Goal: Transaction & Acquisition: Book appointment/travel/reservation

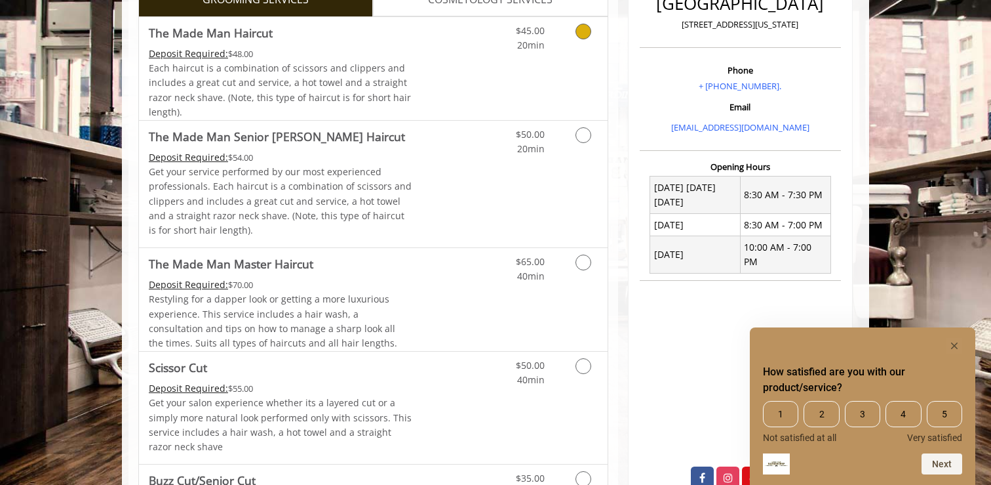
scroll to position [367, 0]
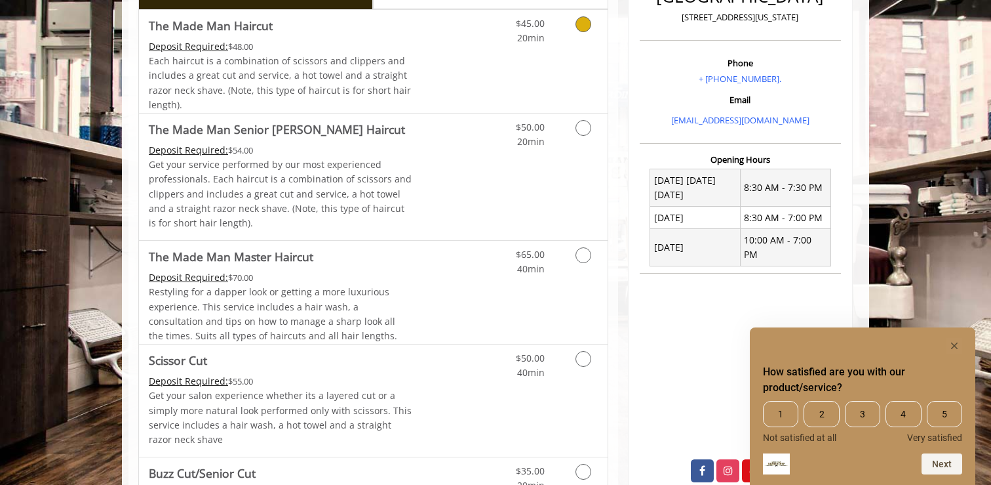
click at [431, 26] on link "Discounted Price" at bounding box center [451, 61] width 78 height 103
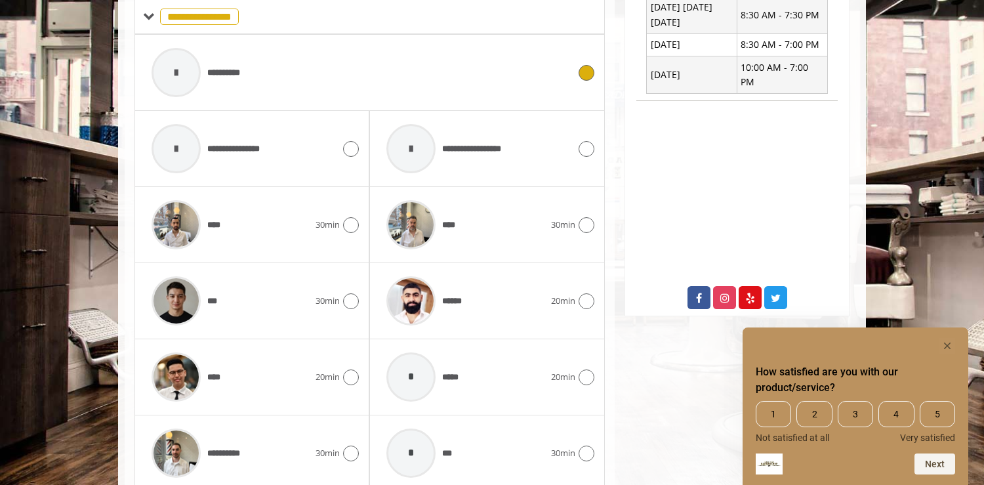
scroll to position [668, 0]
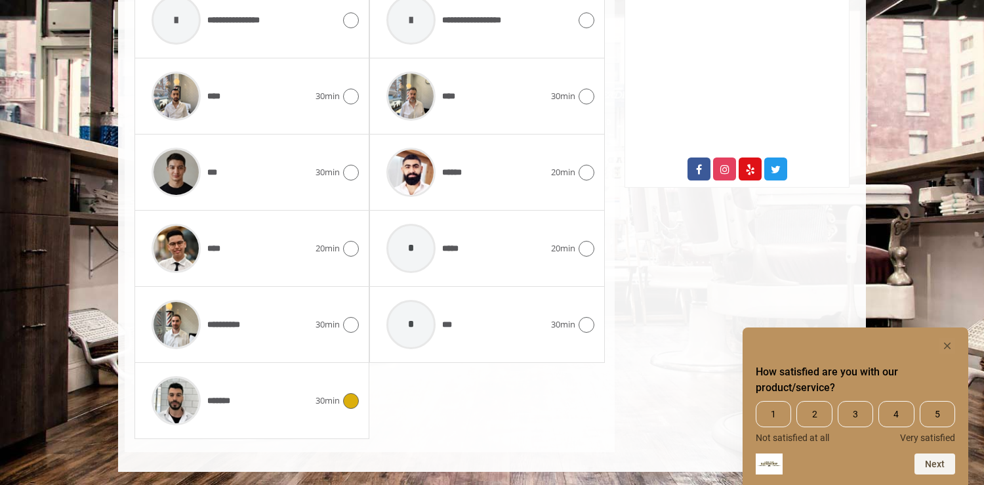
click at [296, 405] on div "*******" at bounding box center [230, 400] width 170 height 62
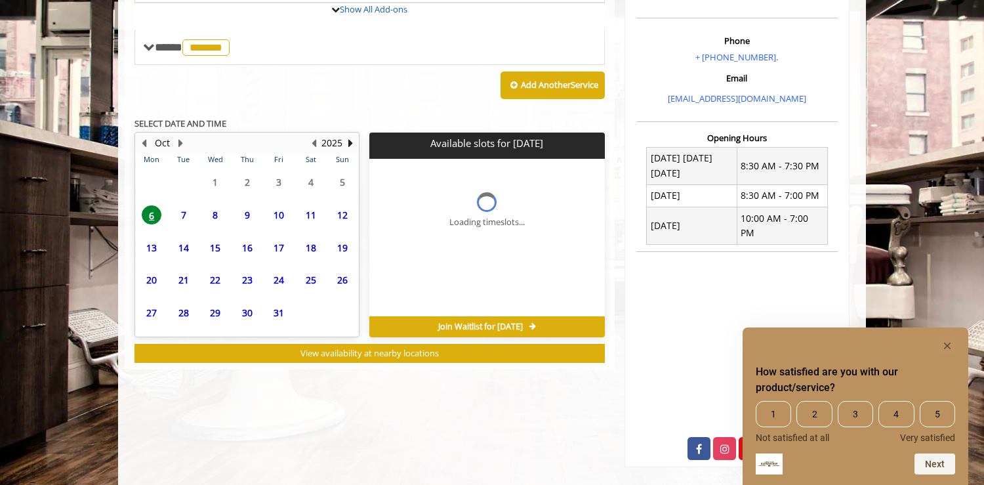
scroll to position [426, 0]
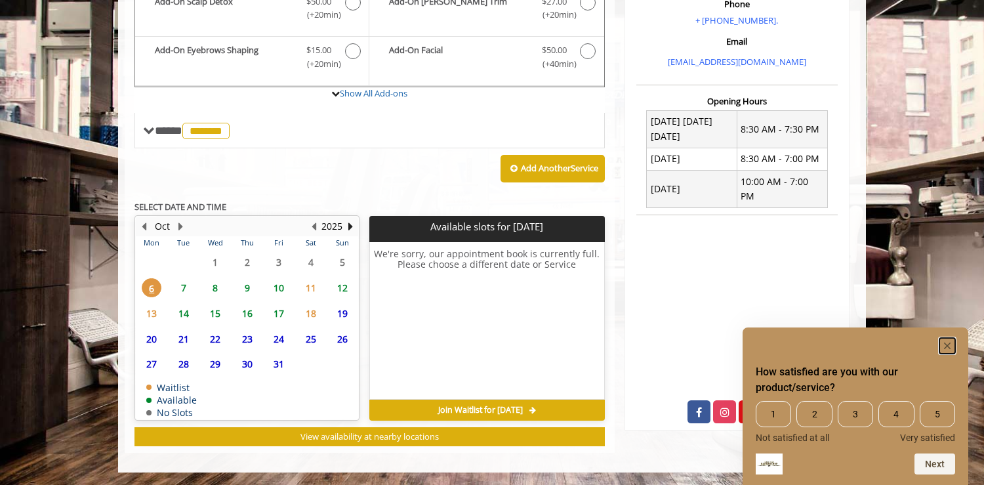
click at [947, 342] on rect "Hide survey" at bounding box center [947, 346] width 16 height 16
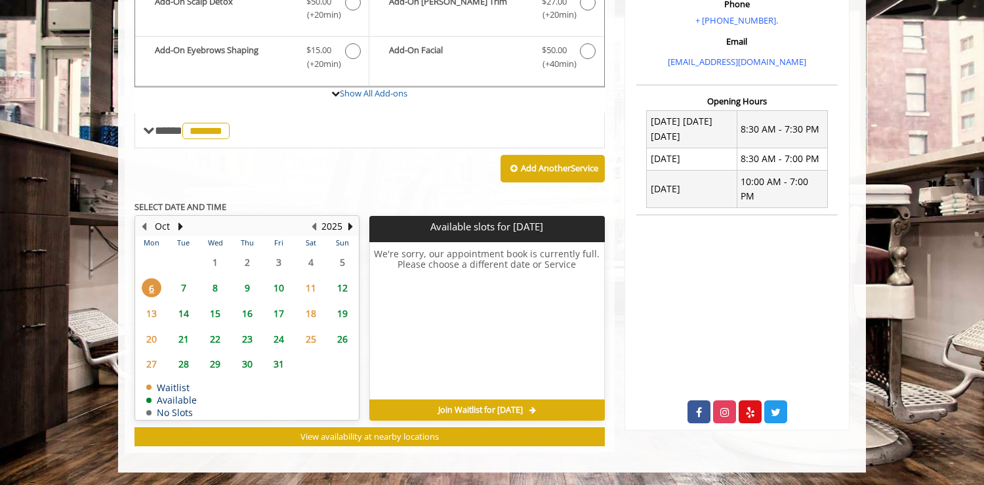
click at [182, 287] on span "7" at bounding box center [184, 287] width 20 height 19
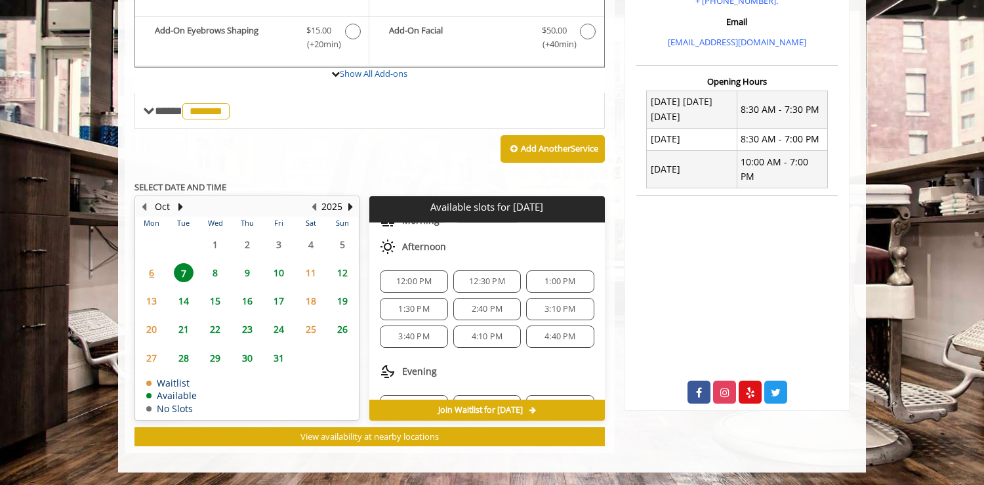
scroll to position [87, 0]
click at [555, 284] on span "1:00 PM" at bounding box center [559, 280] width 31 height 10
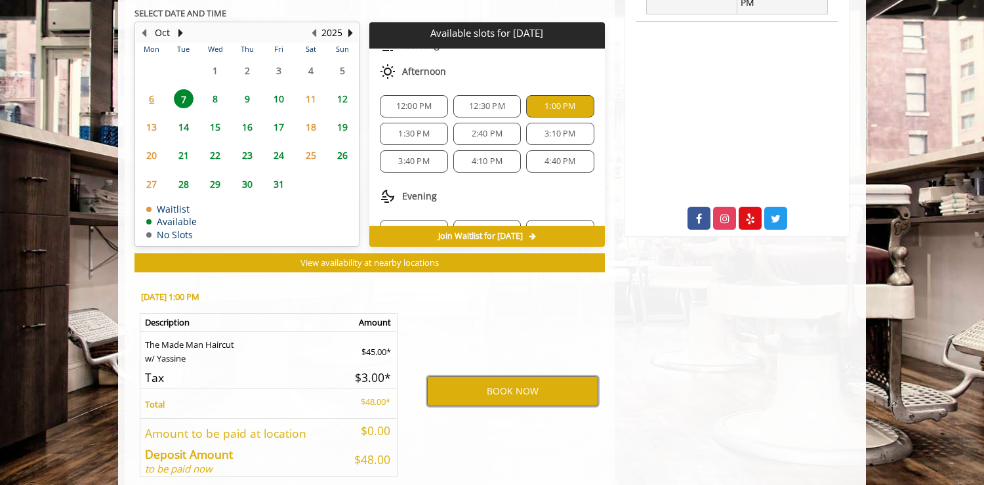
scroll to position [682, 0]
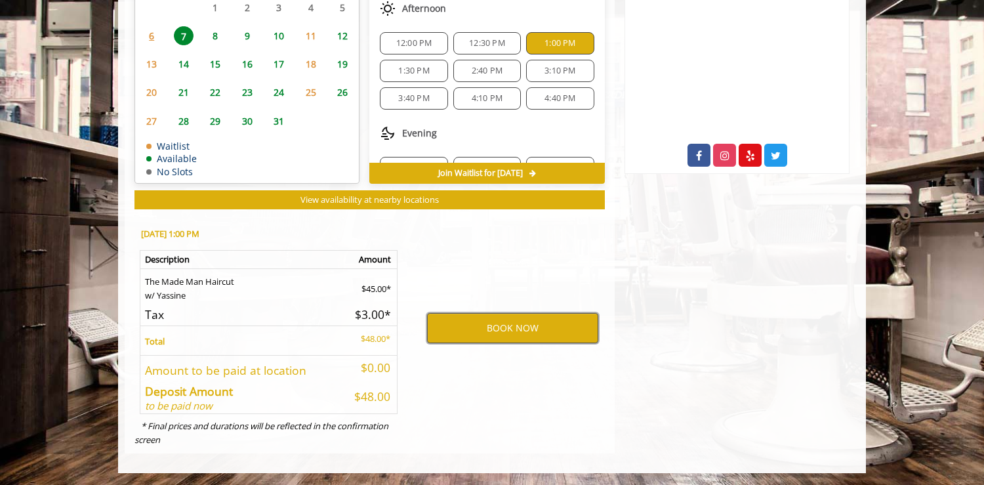
click at [546, 332] on button "BOOK NOW" at bounding box center [512, 328] width 171 height 30
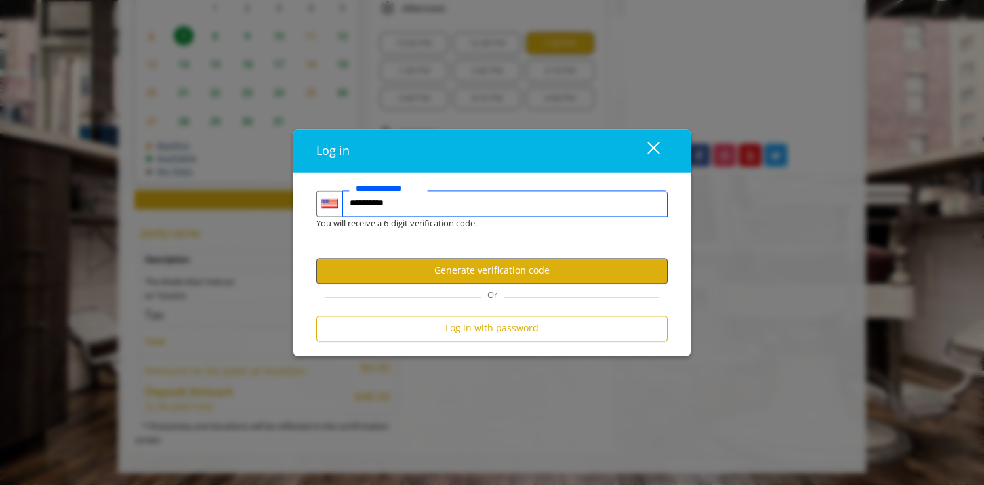
type input "**********"
click at [539, 274] on button "Generate verification code" at bounding box center [491, 271] width 351 height 26
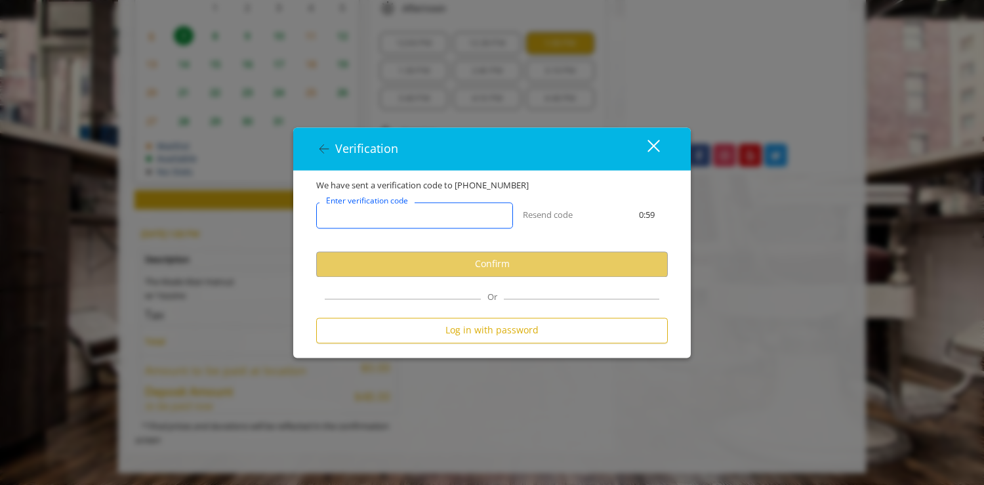
click at [483, 214] on input "Enter verification code" at bounding box center [414, 215] width 197 height 26
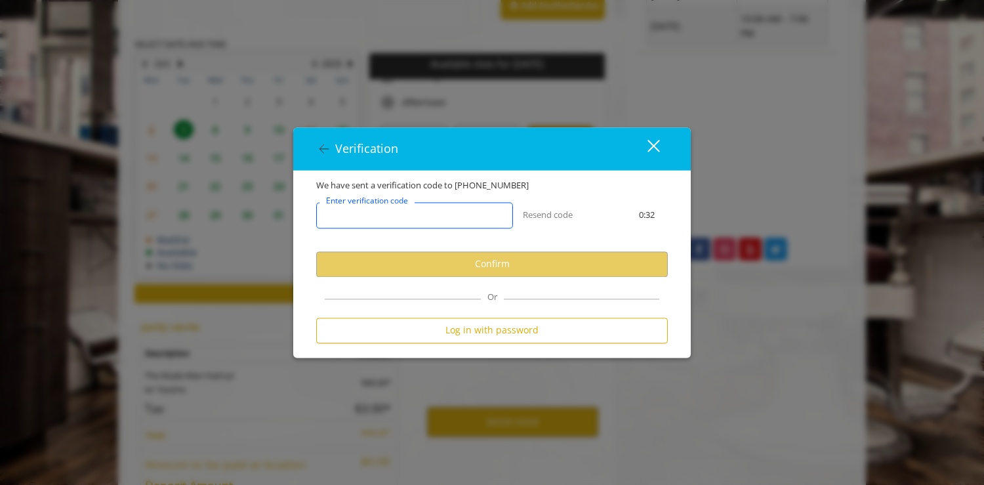
scroll to position [682, 0]
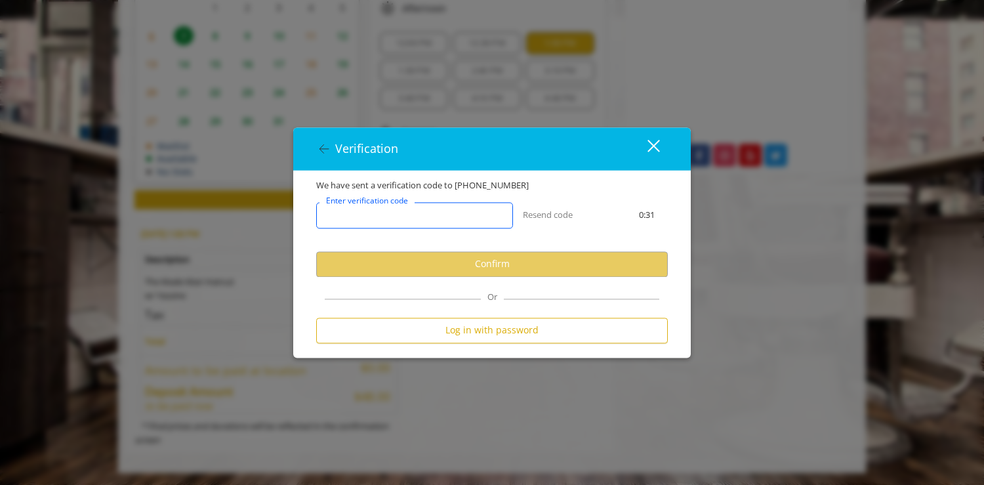
click at [441, 225] on input "Enter verification code" at bounding box center [414, 215] width 197 height 26
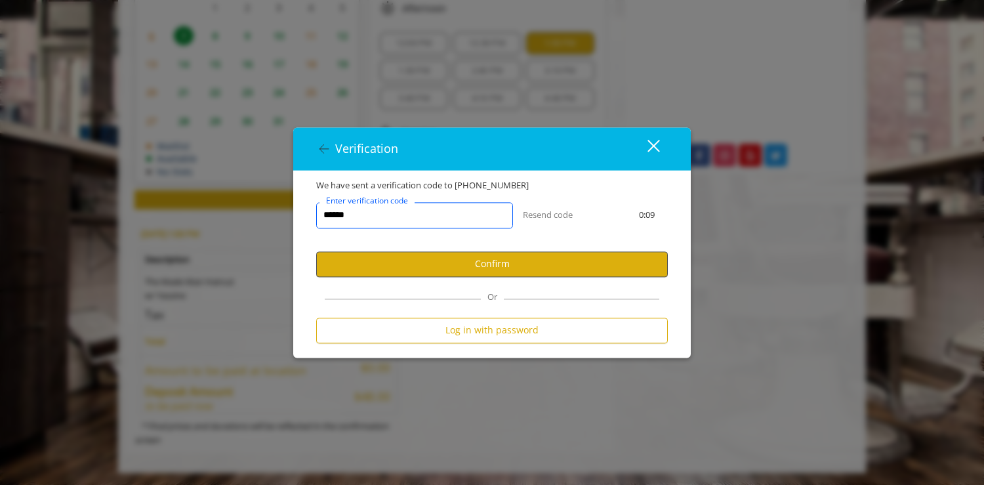
type input "******"
click at [474, 270] on button "Confirm" at bounding box center [491, 264] width 351 height 26
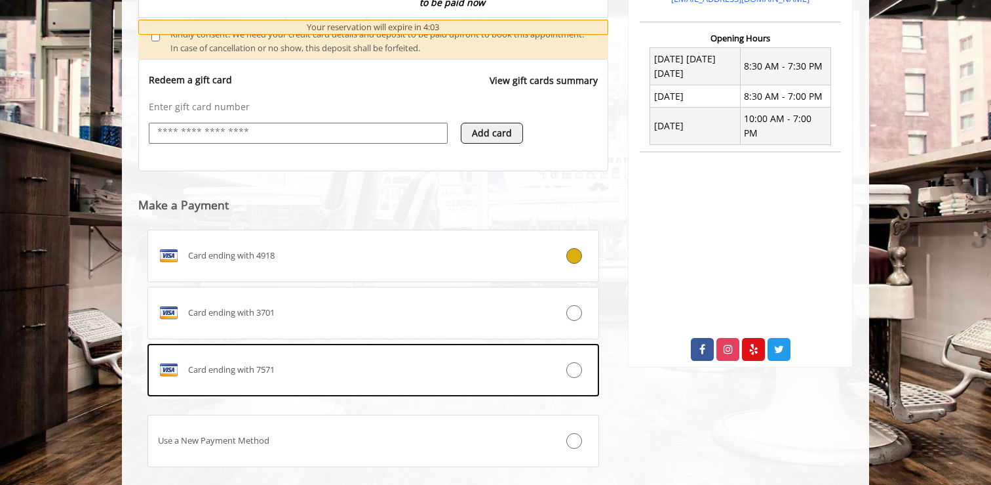
scroll to position [544, 0]
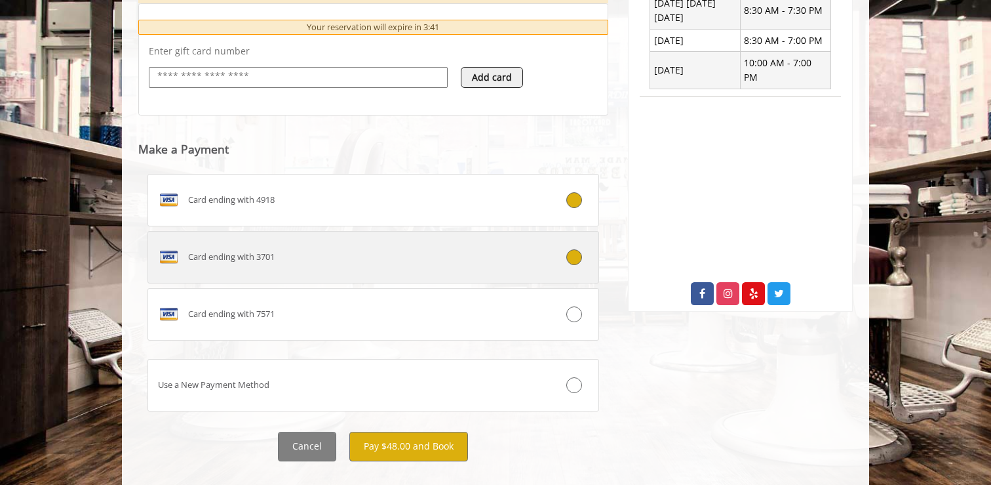
click at [215, 261] on span "Card ending with 3701" at bounding box center [231, 257] width 87 height 14
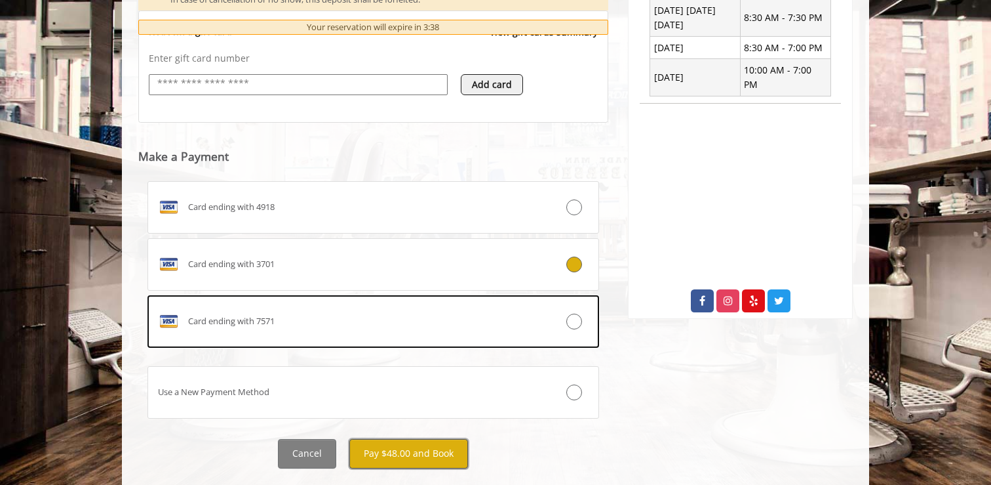
click at [420, 446] on button "Pay $48.00 and Book" at bounding box center [409, 454] width 119 height 30
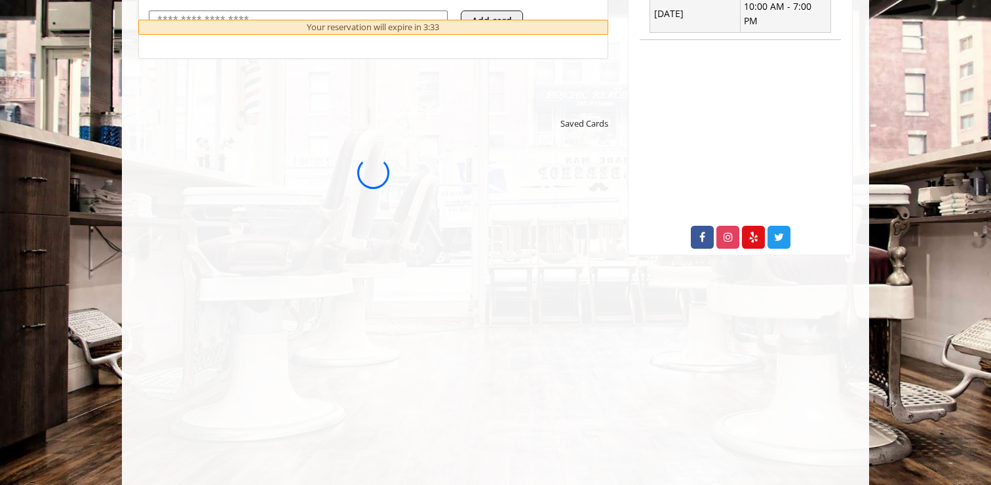
scroll to position [601, 0]
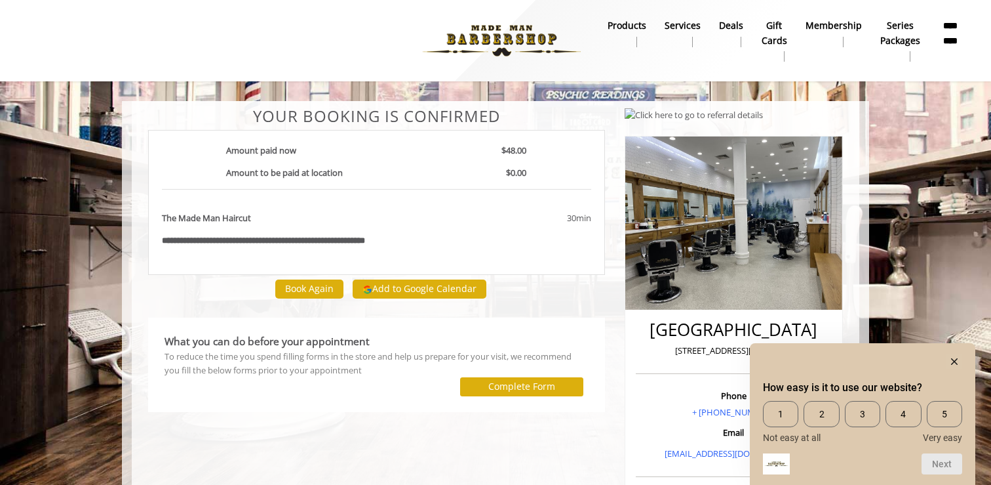
click at [959, 352] on div "How easy is it to use our website? 1 2 3 4 5 Not easy at all Very easy Next" at bounding box center [863, 414] width 226 height 142
click at [955, 357] on rect "Hide survey" at bounding box center [955, 361] width 16 height 16
